Goal: Information Seeking & Learning: Find specific fact

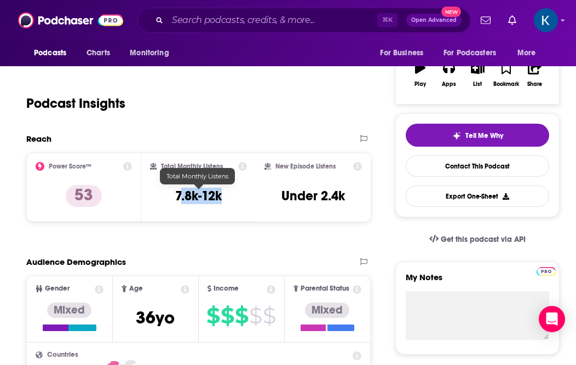
drag, startPoint x: 221, startPoint y: 197, endPoint x: 181, endPoint y: 197, distance: 40.5
click at [181, 197] on div "Total Monthly Listens 7.8k-12k" at bounding box center [198, 187] width 97 height 50
click at [181, 197] on h3 "7.8k-12k" at bounding box center [198, 196] width 47 height 16
drag, startPoint x: 175, startPoint y: 197, endPoint x: 228, endPoint y: 199, distance: 53.7
click at [228, 199] on div "Total Monthly Listens 7.8k-12k" at bounding box center [198, 187] width 97 height 50
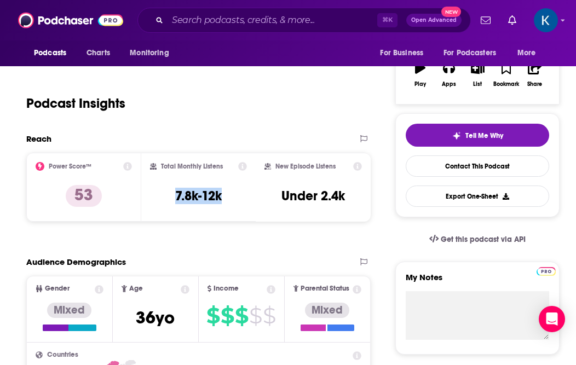
copy h3 "7.8k-12k"
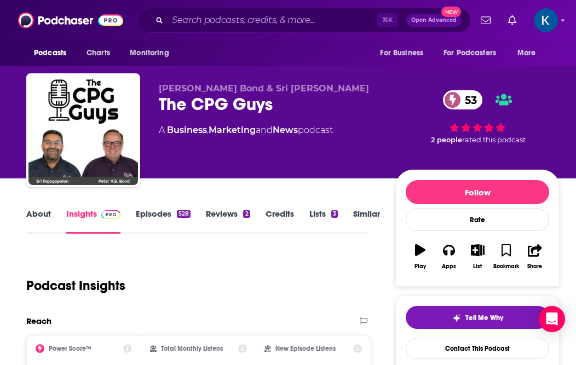
click at [154, 216] on link "Episodes 528" at bounding box center [163, 221] width 55 height 25
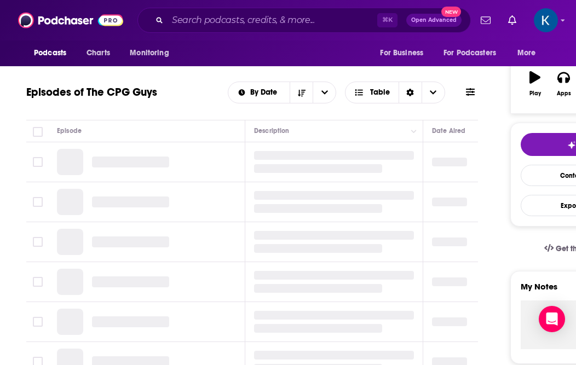
scroll to position [136, 0]
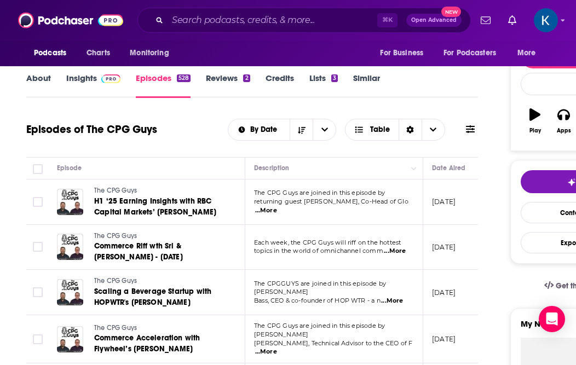
click at [277, 206] on span "...More" at bounding box center [266, 210] width 22 height 9
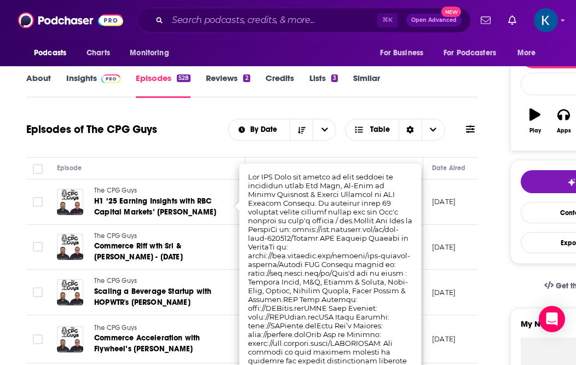
click at [171, 140] on div "Episodes of The CPG Guys By Date Table" at bounding box center [252, 130] width 452 height 28
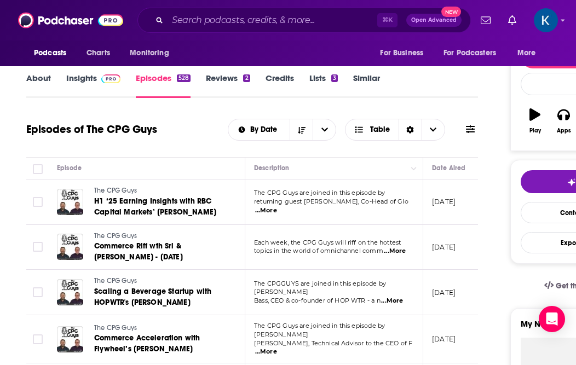
click at [392, 250] on span "...More" at bounding box center [395, 251] width 22 height 9
click at [188, 134] on div "Episodes of The CPG Guys By Date Table" at bounding box center [252, 130] width 452 height 28
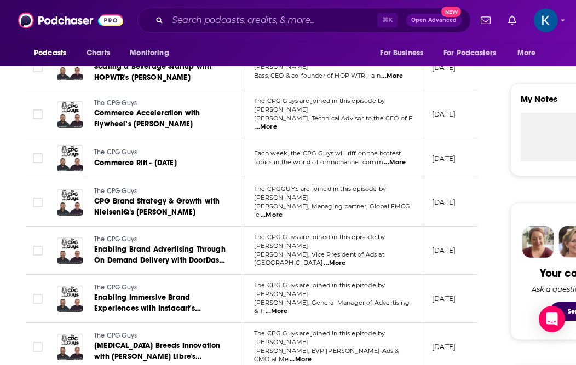
scroll to position [405, 0]
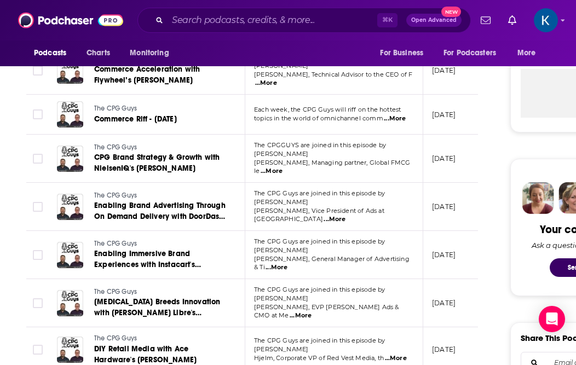
click at [345, 215] on span "...More" at bounding box center [335, 219] width 22 height 9
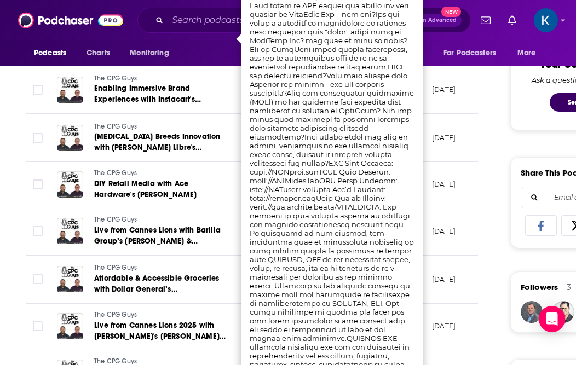
scroll to position [573, 0]
